Goal: Obtain resource: Download file/media

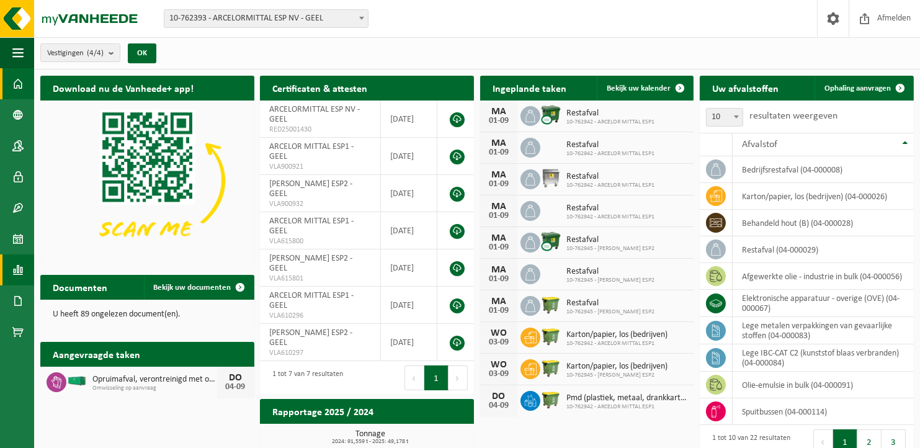
click at [17, 266] on span at bounding box center [17, 269] width 11 height 31
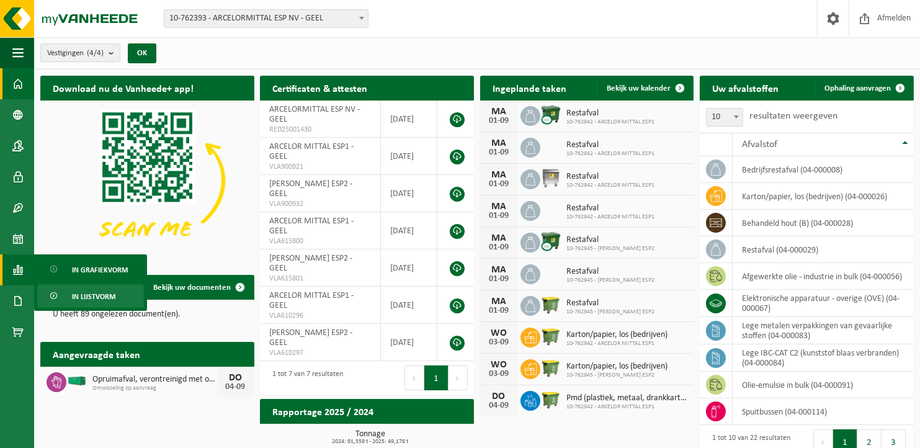
click at [83, 295] on span "In lijstvorm" at bounding box center [93, 297] width 43 height 24
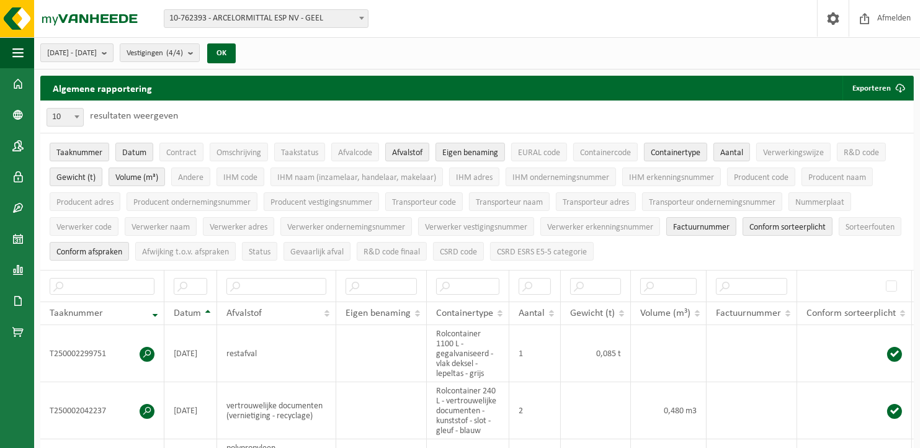
click at [72, 54] on span "[DATE] - [DATE]" at bounding box center [72, 53] width 50 height 19
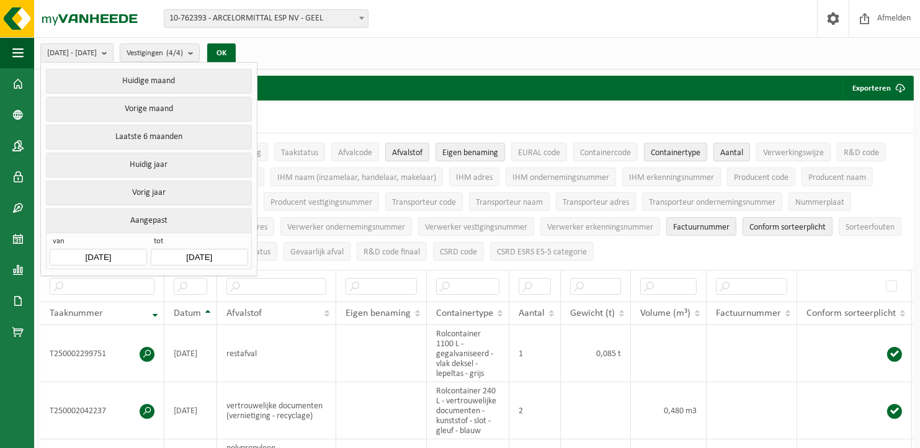
click at [108, 253] on input "[DATE]" at bounding box center [98, 257] width 97 height 17
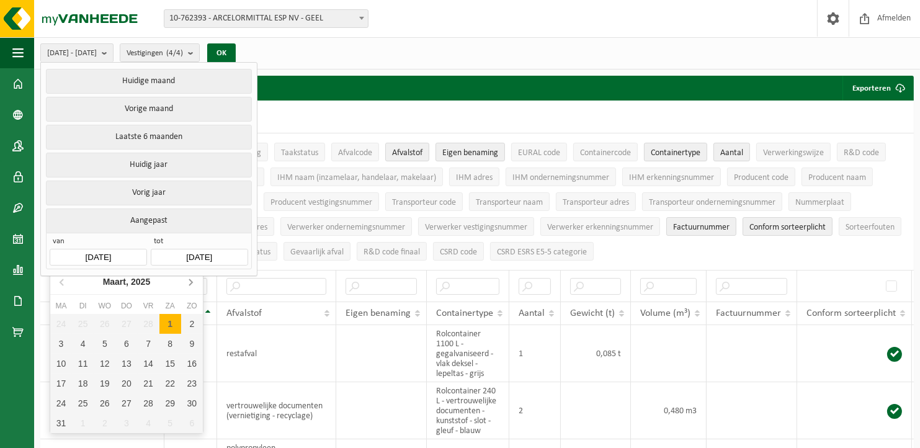
click at [191, 284] on icon at bounding box center [190, 282] width 20 height 20
click at [191, 322] on div "1" at bounding box center [192, 324] width 22 height 20
type input "[DATE]"
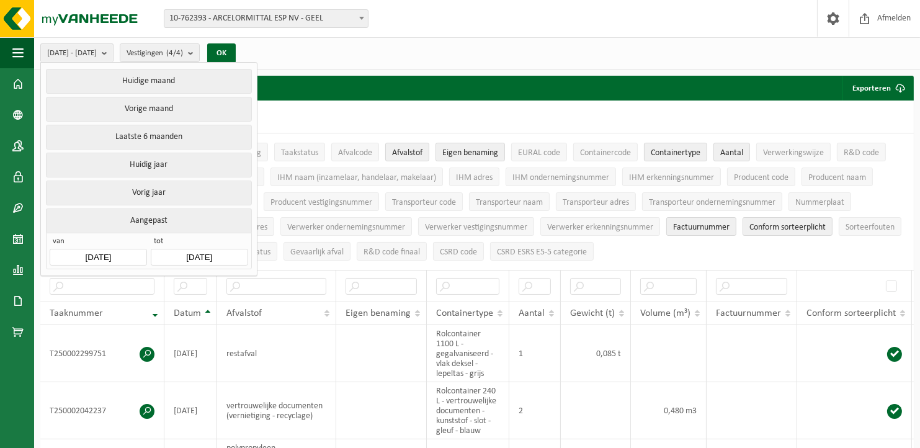
click at [197, 251] on input "[DATE]" at bounding box center [199, 257] width 97 height 17
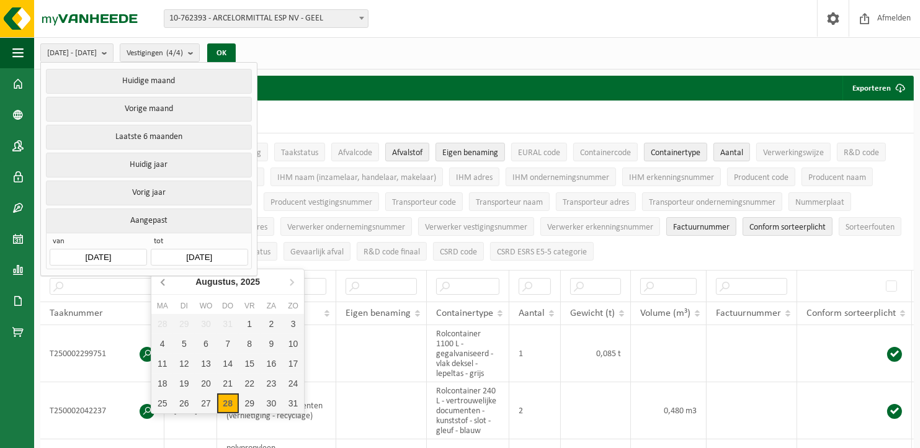
click at [161, 281] on icon at bounding box center [162, 282] width 3 height 6
click at [227, 398] on div "31" at bounding box center [228, 403] width 22 height 20
type input "[DATE]"
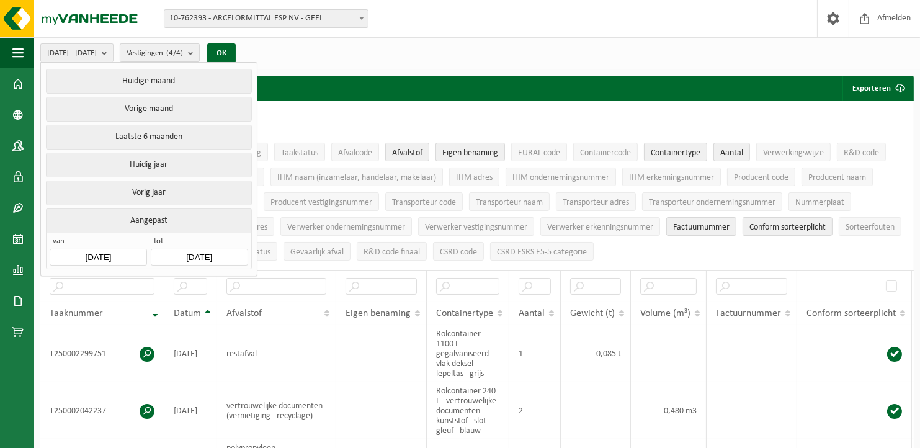
click at [200, 51] on button "Vestigingen (4/4)" at bounding box center [160, 52] width 80 height 19
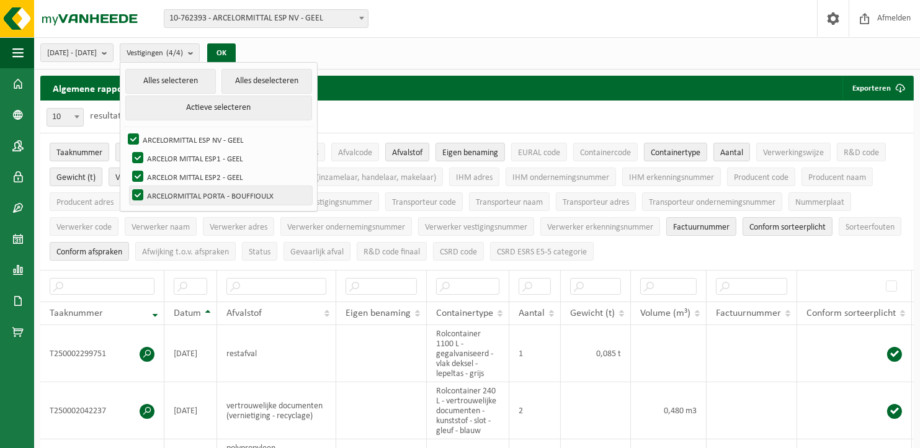
click at [165, 193] on label "ARCELORMITTAL PORTA - BOUFFIOULX" at bounding box center [221, 195] width 182 height 19
click at [128, 186] on input "ARCELORMITTAL PORTA - BOUFFIOULX" at bounding box center [127, 185] width 1 height 1
checkbox input "false"
click at [236, 51] on button "OK" at bounding box center [221, 53] width 29 height 20
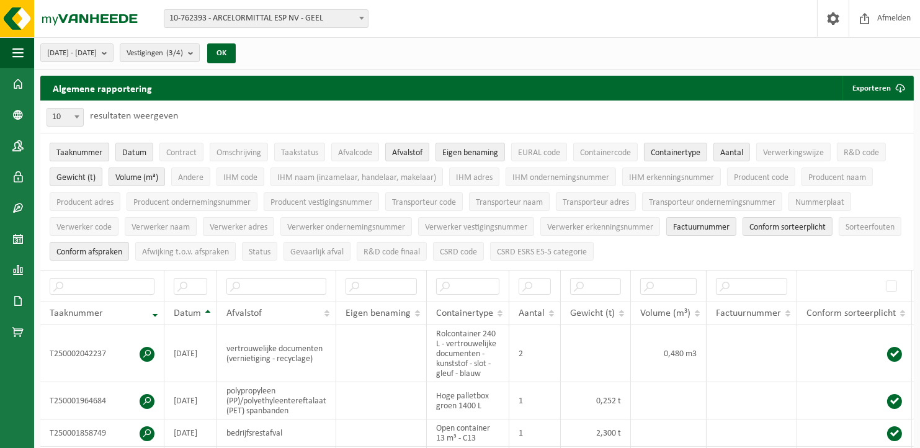
click at [87, 149] on span "Taaknummer" at bounding box center [79, 152] width 46 height 9
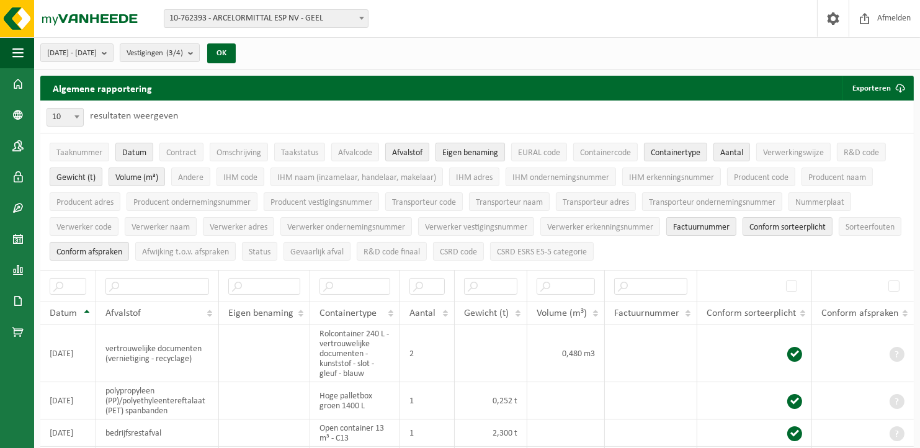
click at [460, 149] on span "Eigen benaming" at bounding box center [470, 152] width 56 height 9
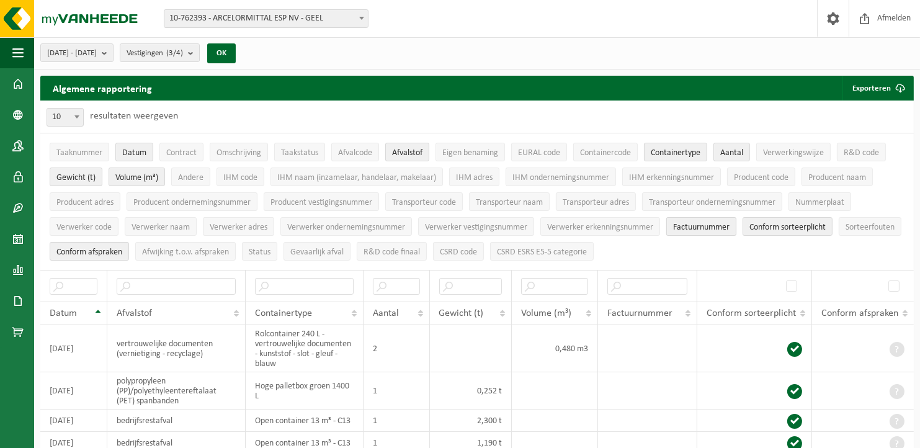
drag, startPoint x: 705, startPoint y: 228, endPoint x: 725, endPoint y: 226, distance: 19.9
click at [705, 227] on span "Factuurnummer" at bounding box center [701, 227] width 56 height 9
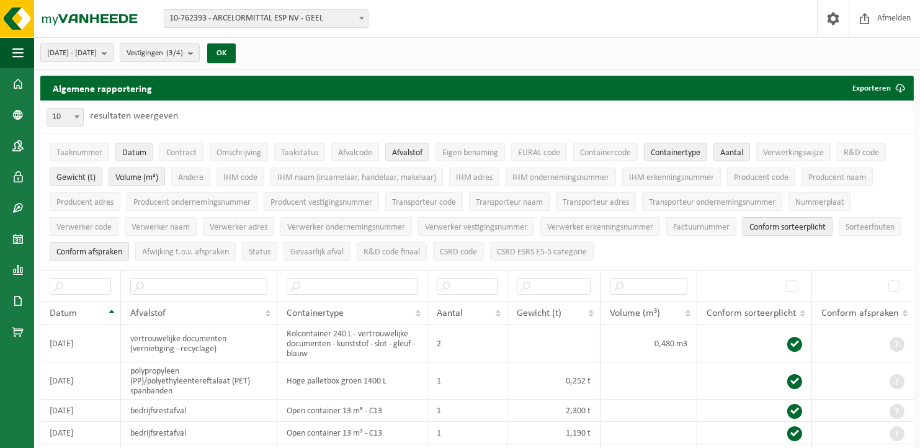
click at [789, 227] on span "Conform sorteerplicht" at bounding box center [787, 227] width 76 height 9
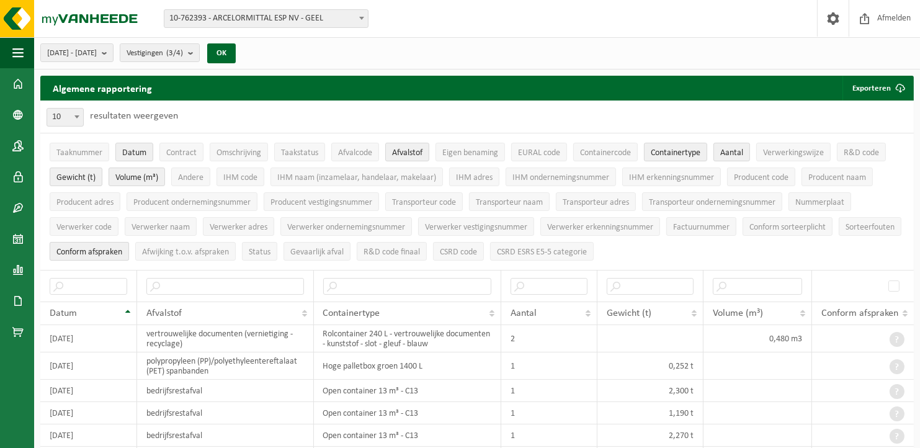
click at [122, 247] on span "Conform afspraken" at bounding box center [89, 251] width 66 height 9
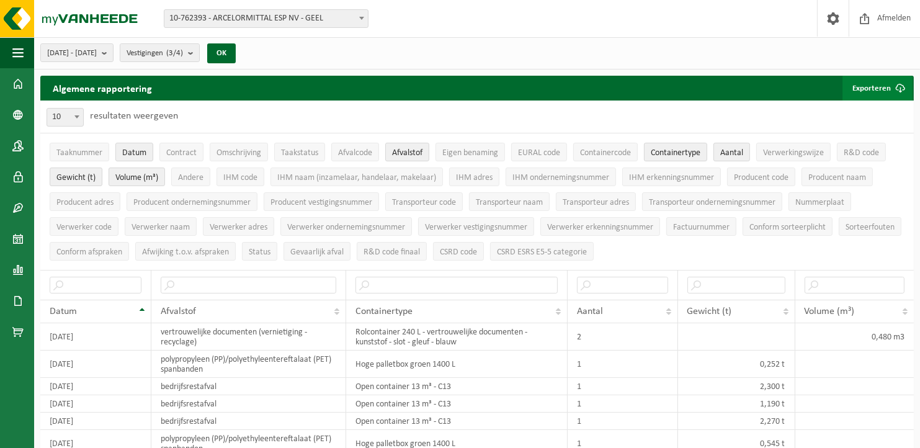
click at [873, 87] on button "Exporteren" at bounding box center [877, 88] width 70 height 25
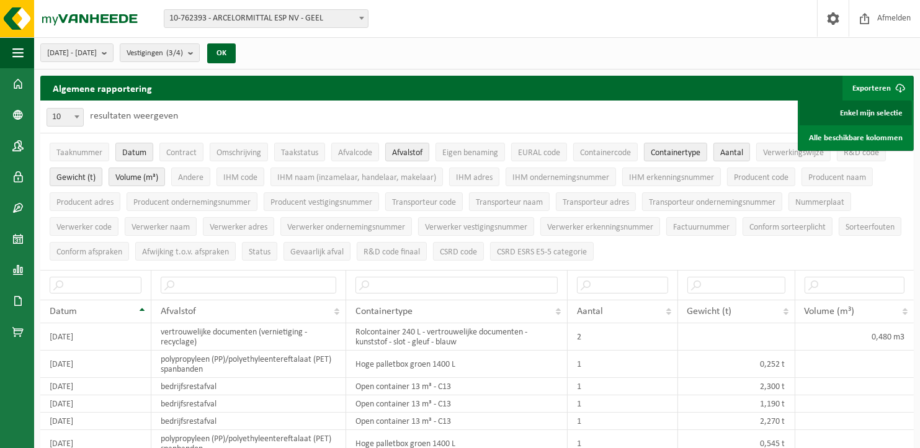
click at [855, 115] on link "Enkel mijn selectie" at bounding box center [855, 112] width 112 height 25
